Goal: Information Seeking & Learning: Check status

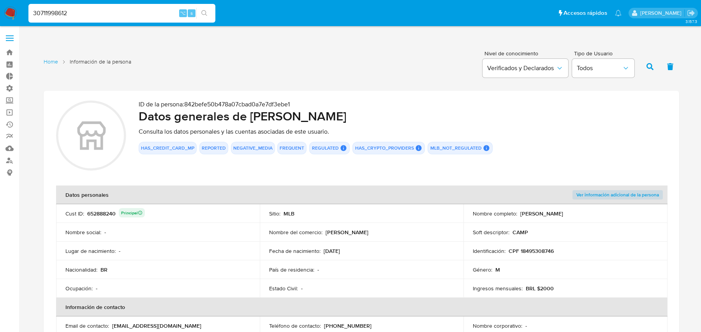
scroll to position [665, 0]
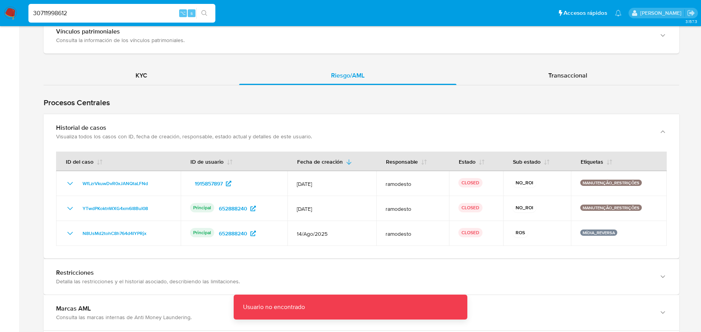
click at [159, 15] on input "30711998612" at bounding box center [121, 13] width 187 height 10
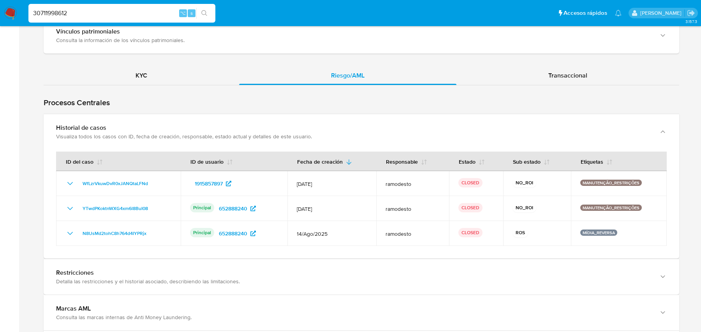
click at [78, 26] on nav "Pausado Ver notificaciones 30711998612 ⌥ s Accesos rápidos Presiona las siguien…" at bounding box center [350, 13] width 701 height 26
click at [77, 19] on div "30711998612 ⌥ s" at bounding box center [121, 13] width 187 height 19
click at [74, 14] on input "30711998612" at bounding box center [121, 13] width 187 height 10
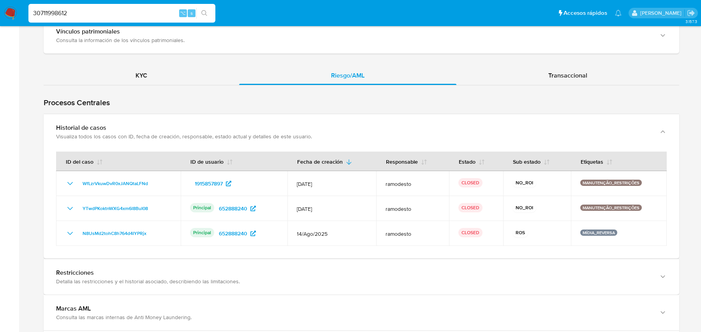
paste input "4307770"
type input "34307770"
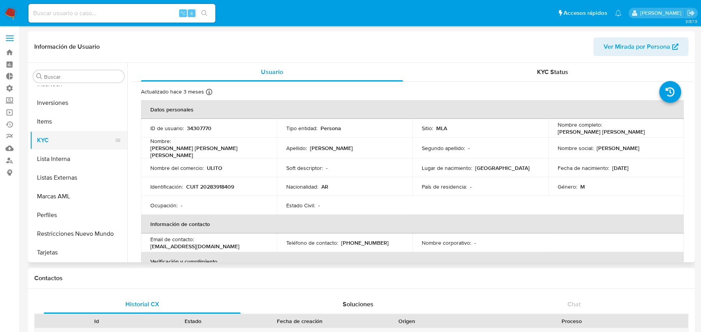
select select "10"
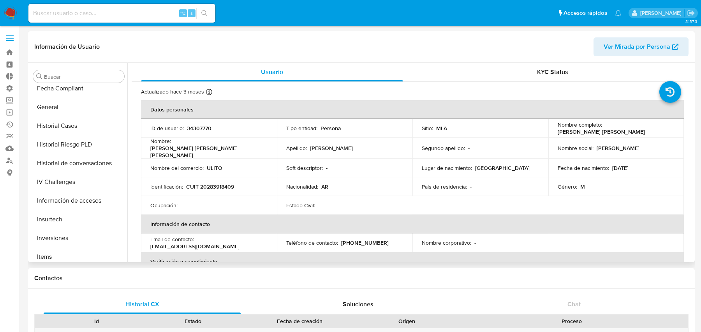
scroll to position [227, 0]
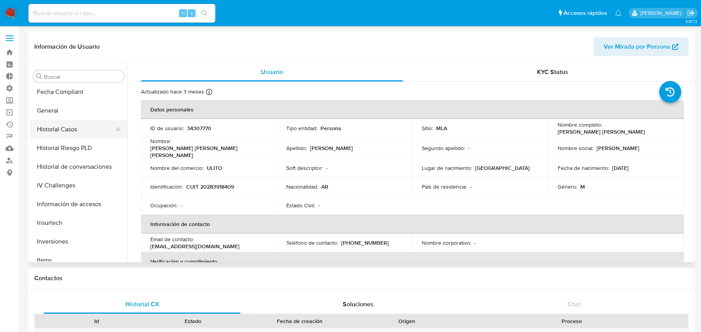
click at [88, 129] on button "Historial Casos" at bounding box center [75, 129] width 91 height 19
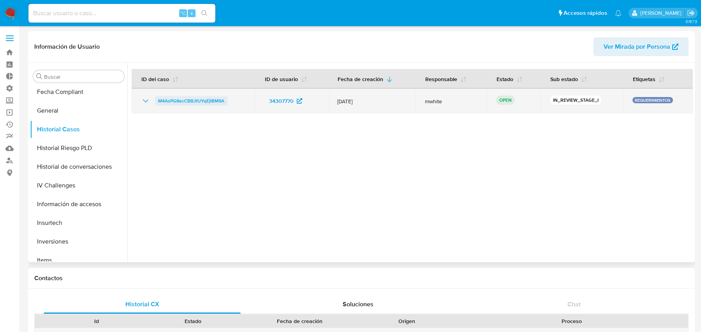
click at [201, 97] on span "M4AsPG8ecCBBJfUYqEjIBM9A" at bounding box center [191, 100] width 66 height 9
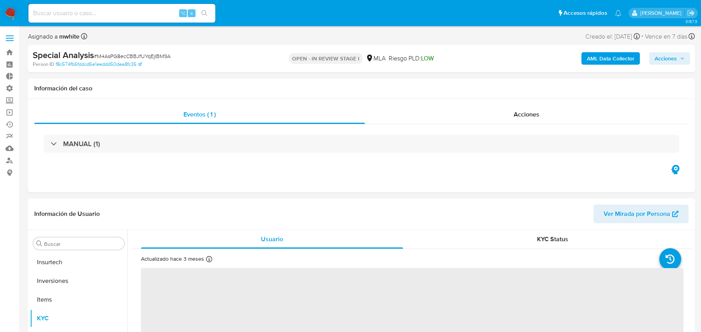
scroll to position [366, 0]
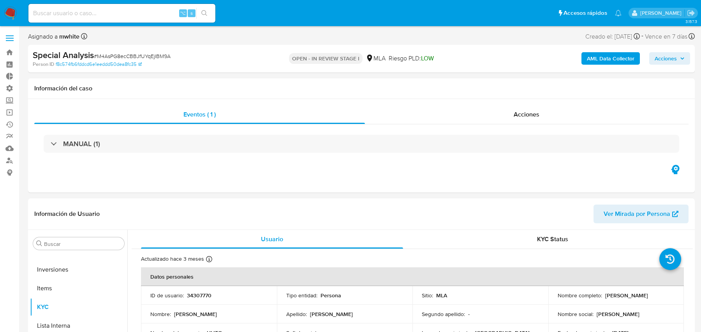
select select "10"
click at [612, 61] on b "AML Data Collector" at bounding box center [610, 58] width 47 height 12
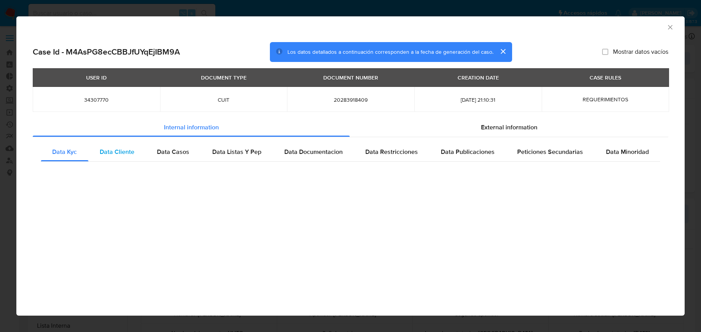
click at [119, 156] on span "Data Cliente" at bounding box center [117, 151] width 35 height 9
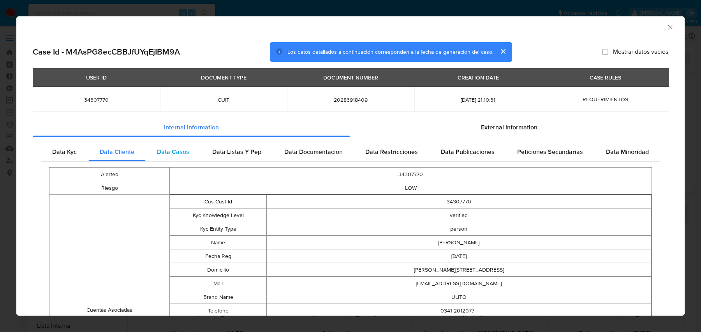
click at [146, 151] on div "Data Casos" at bounding box center [173, 151] width 55 height 19
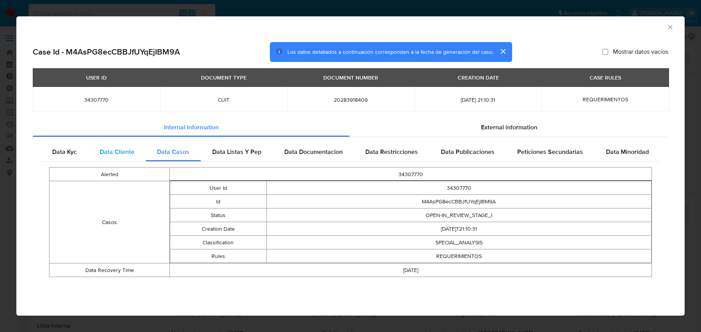
click at [141, 145] on div "Data Cliente" at bounding box center [117, 151] width 58 height 19
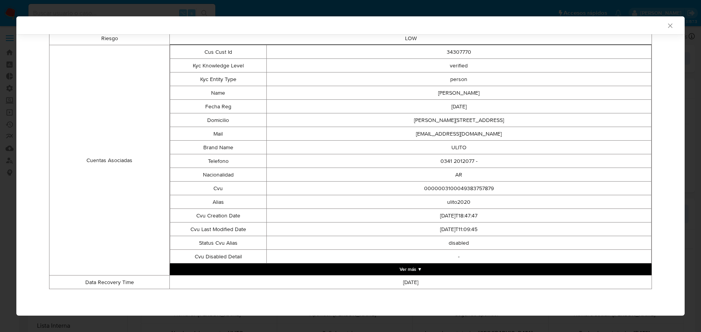
scroll to position [0, 0]
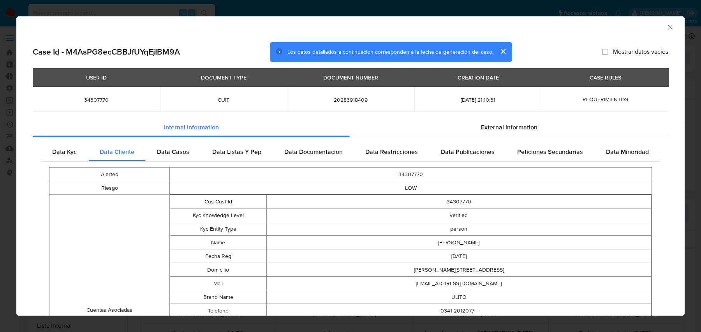
click at [666, 21] on div "AML Data Collector" at bounding box center [350, 25] width 668 height 19
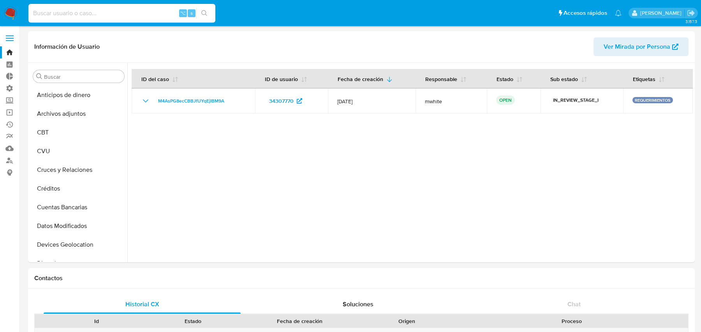
select select "10"
click at [90, 9] on input at bounding box center [121, 13] width 187 height 10
paste input "M4AsPG8ecCBBJfUYqEjIBM9A"
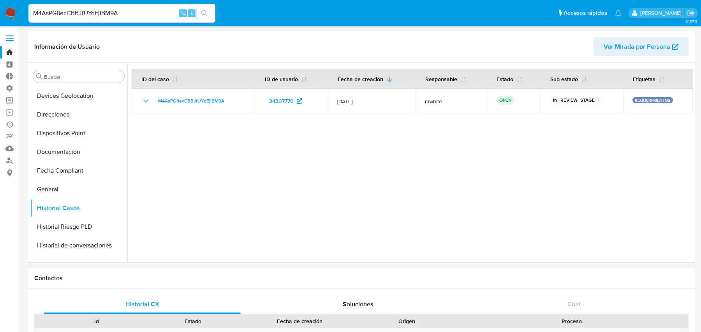
type input "M4AsPG8ecCBBJfUYqEjIBM9A"
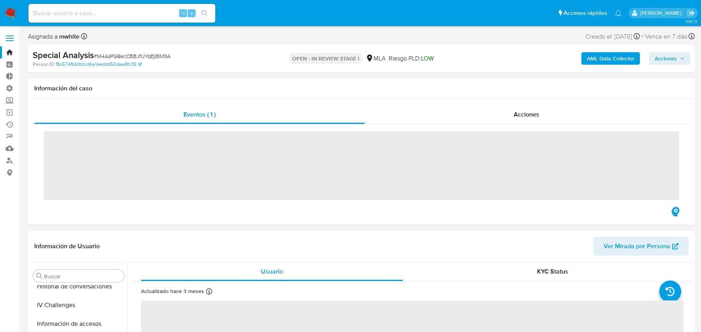
scroll to position [366, 0]
